Goal: Information Seeking & Learning: Learn about a topic

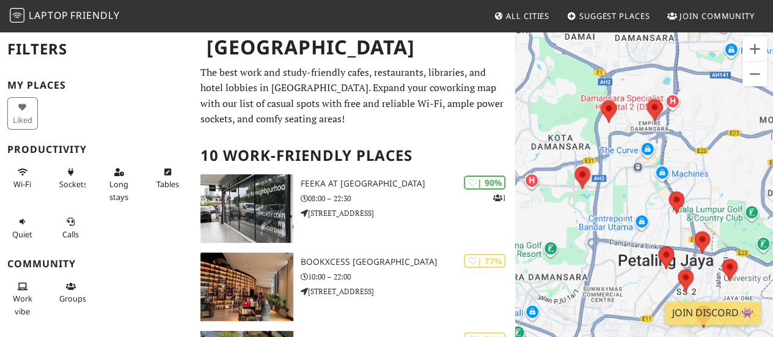
drag, startPoint x: 608, startPoint y: 187, endPoint x: 613, endPoint y: 199, distance: 12.6
click at [614, 199] on div at bounding box center [644, 199] width 258 height 337
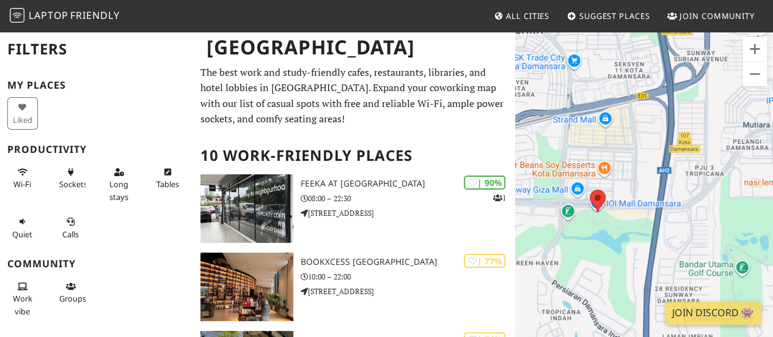
drag, startPoint x: 583, startPoint y: 235, endPoint x: 617, endPoint y: 211, distance: 41.2
click at [623, 222] on div at bounding box center [644, 199] width 258 height 337
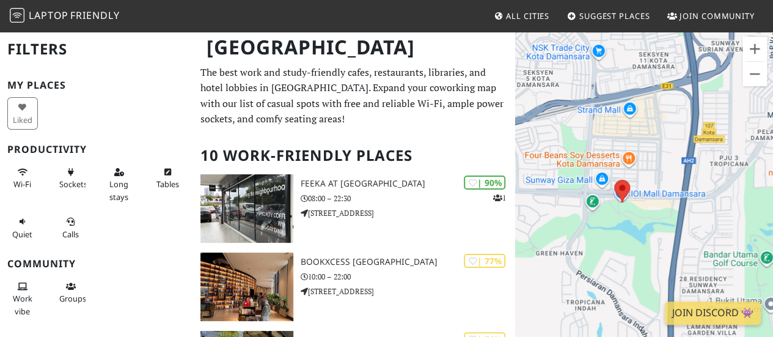
drag, startPoint x: 601, startPoint y: 188, endPoint x: 620, endPoint y: 183, distance: 19.6
click at [603, 188] on div at bounding box center [644, 199] width 258 height 337
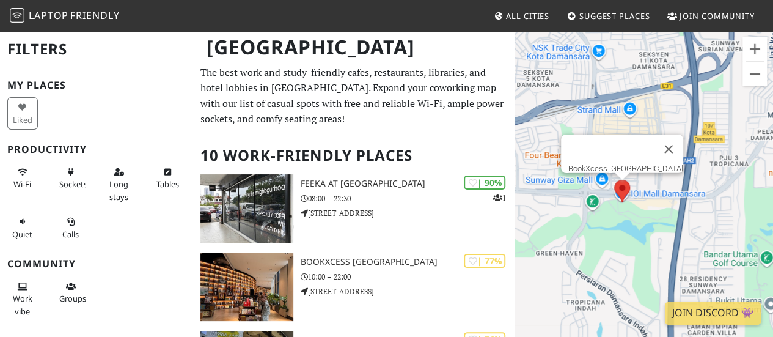
click at [622, 183] on img at bounding box center [622, 191] width 26 height 32
drag, startPoint x: 641, startPoint y: 221, endPoint x: 571, endPoint y: 238, distance: 71.7
click at [571, 238] on div "BookXcess [GEOGRAPHIC_DATA]" at bounding box center [644, 199] width 258 height 337
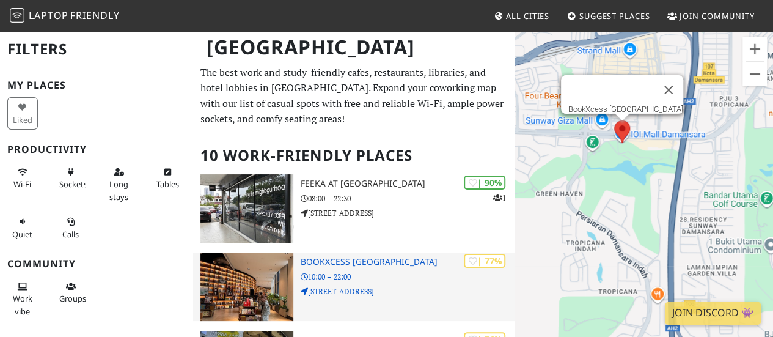
scroll to position [122, 0]
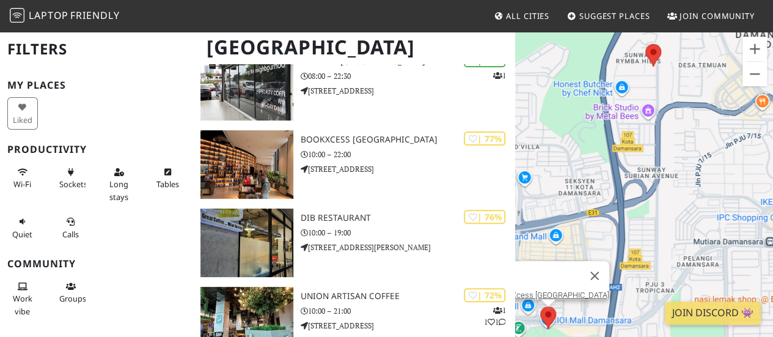
drag, startPoint x: 694, startPoint y: 200, endPoint x: 606, endPoint y: 199, distance: 88.6
click at [607, 199] on div "BookXcess [GEOGRAPHIC_DATA]" at bounding box center [644, 199] width 258 height 337
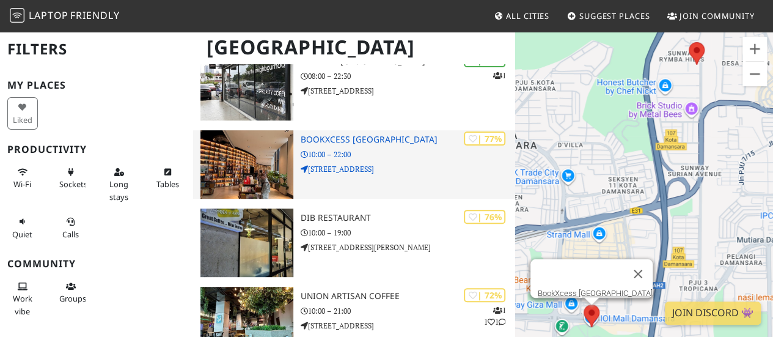
click at [259, 152] on img at bounding box center [246, 164] width 93 height 68
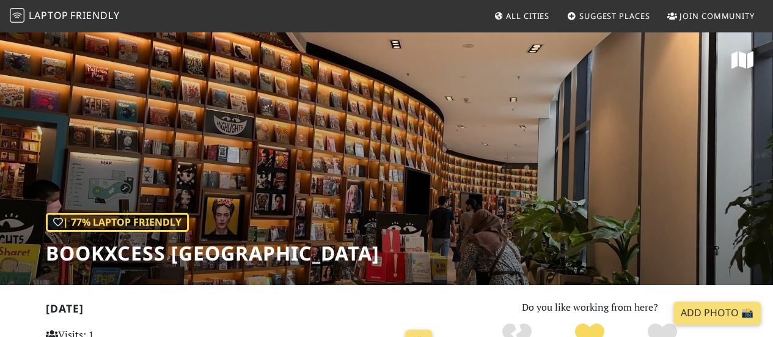
drag, startPoint x: 526, startPoint y: 237, endPoint x: 546, endPoint y: 212, distance: 32.6
click at [546, 212] on div "| 77% Laptop Friendly BookXcess Tropicana Gardens Mall" at bounding box center [386, 158] width 773 height 254
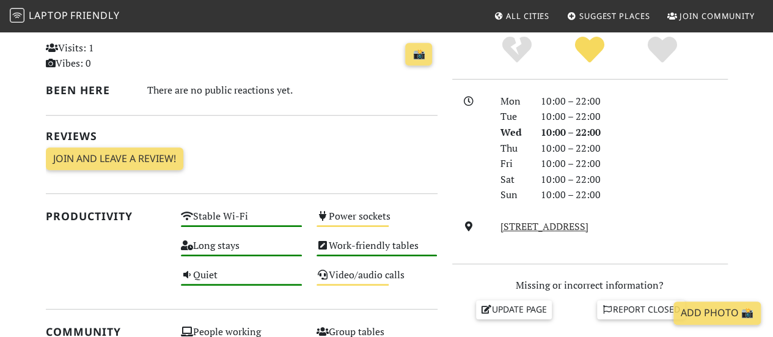
scroll to position [306, 0]
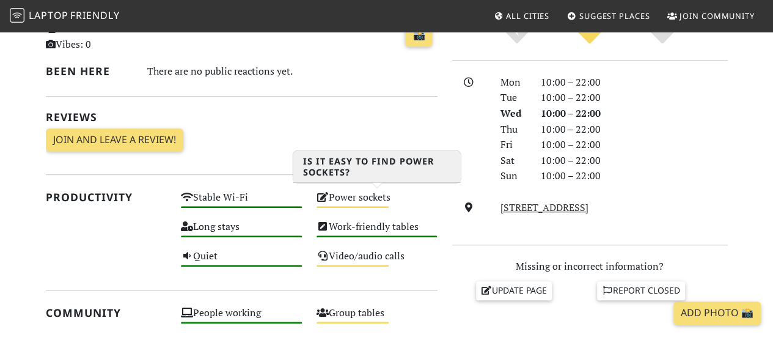
click at [352, 205] on div "Power sockets Medium" at bounding box center [377, 202] width 136 height 29
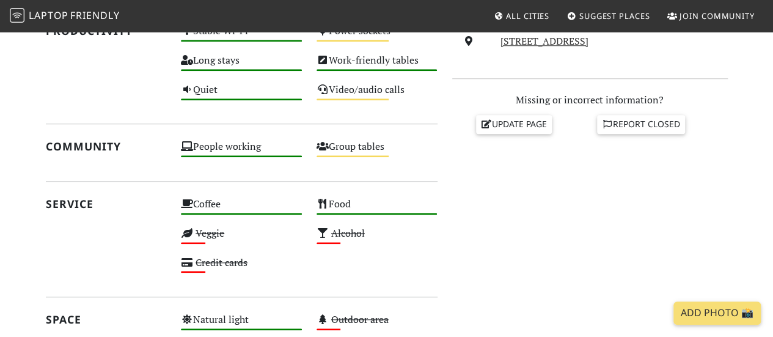
scroll to position [489, 0]
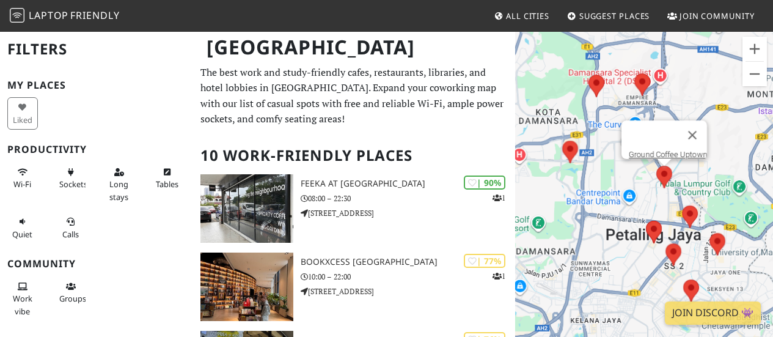
scroll to position [122, 0]
